Goal: Task Accomplishment & Management: Use online tool/utility

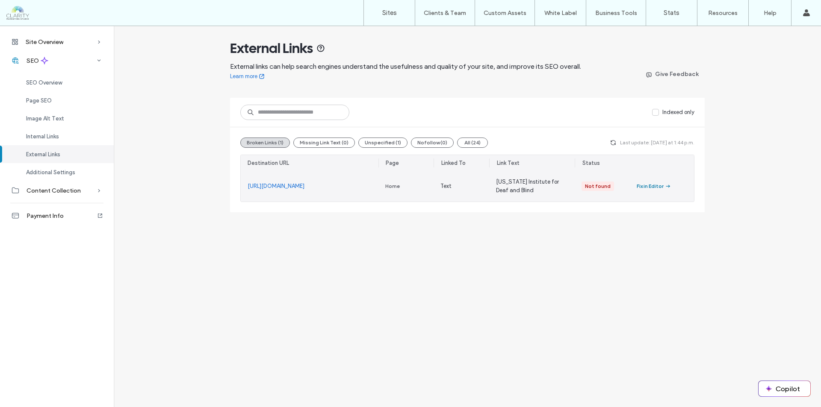
click at [660, 186] on div "Fix in Editor" at bounding box center [650, 187] width 27 height 8
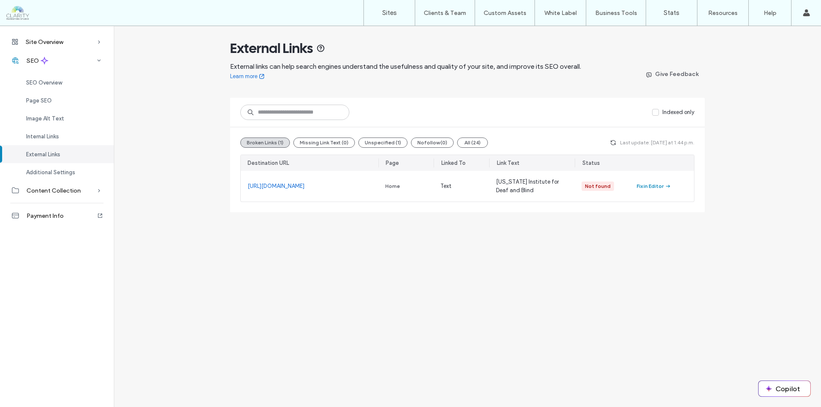
click at [476, 241] on div "Site Overview Overview Project Files Stats Form Responses Clients Activity Log …" at bounding box center [410, 216] width 821 height 381
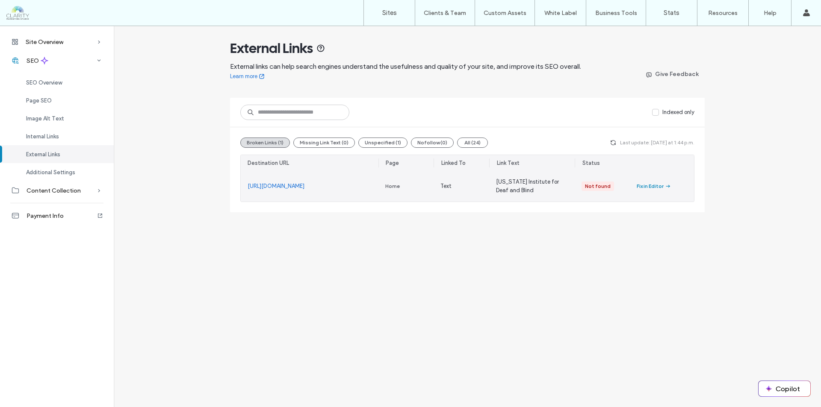
drag, startPoint x: 236, startPoint y: 184, endPoint x: 335, endPoint y: 189, distance: 98.5
click at [335, 189] on div "Broken Links (1) Missing Link Text (0) Unspecified (1) Nofollow (0) All (24) La…" at bounding box center [467, 169] width 475 height 85
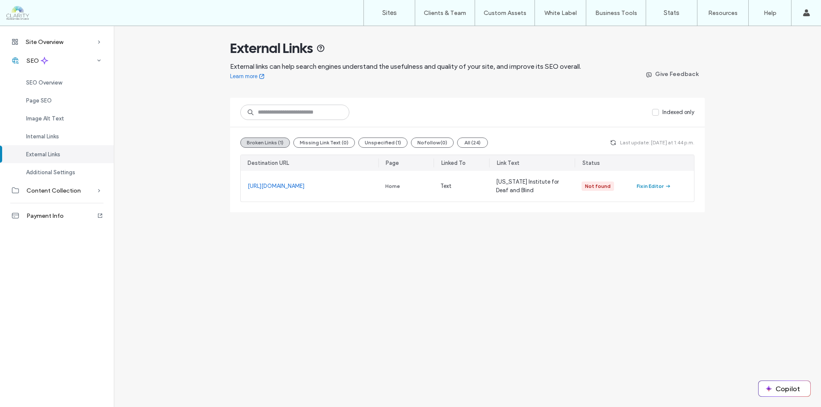
click at [355, 227] on div "Site Overview Overview Project Files Stats Form Responses Clients Activity Log …" at bounding box center [410, 130] width 821 height 209
